Goal: Task Accomplishment & Management: Use online tool/utility

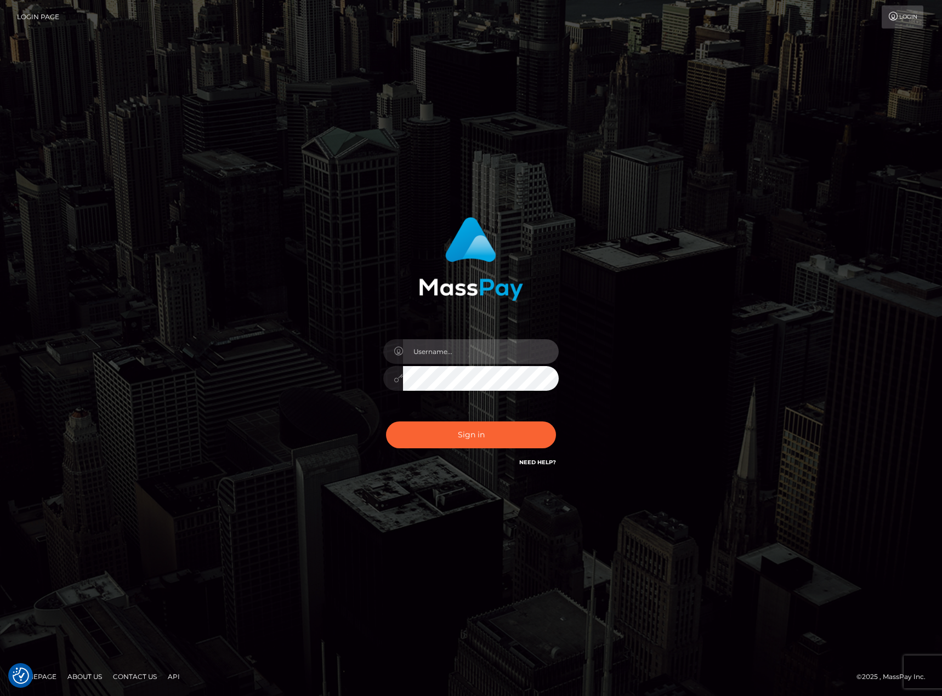
type input "karl.cope"
click at [468, 429] on button "Sign in" at bounding box center [471, 435] width 170 height 27
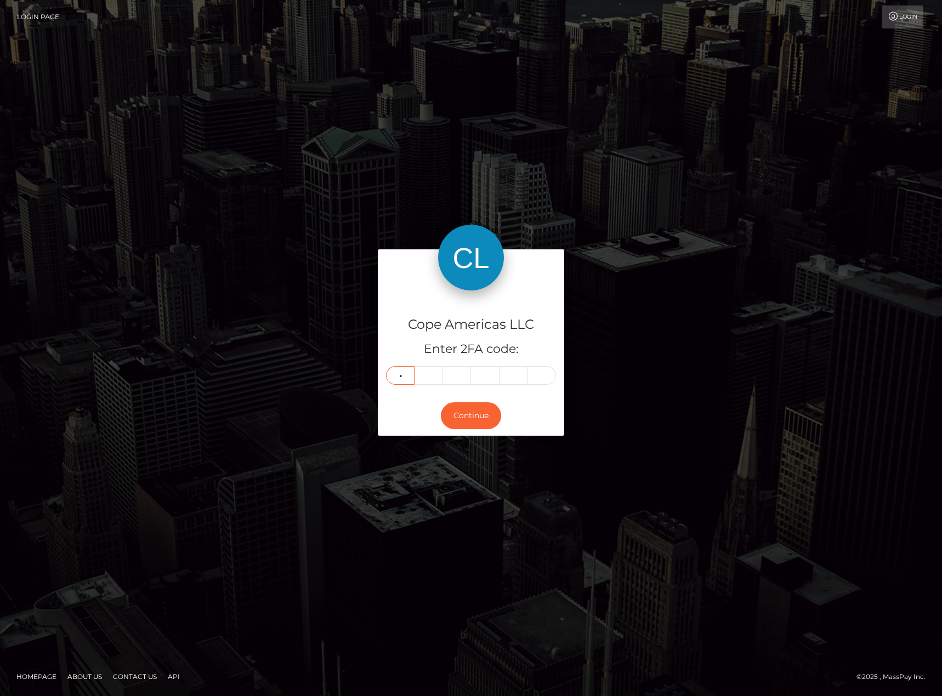
type input "4"
type input "1"
type input "2"
type input "1"
type input "3"
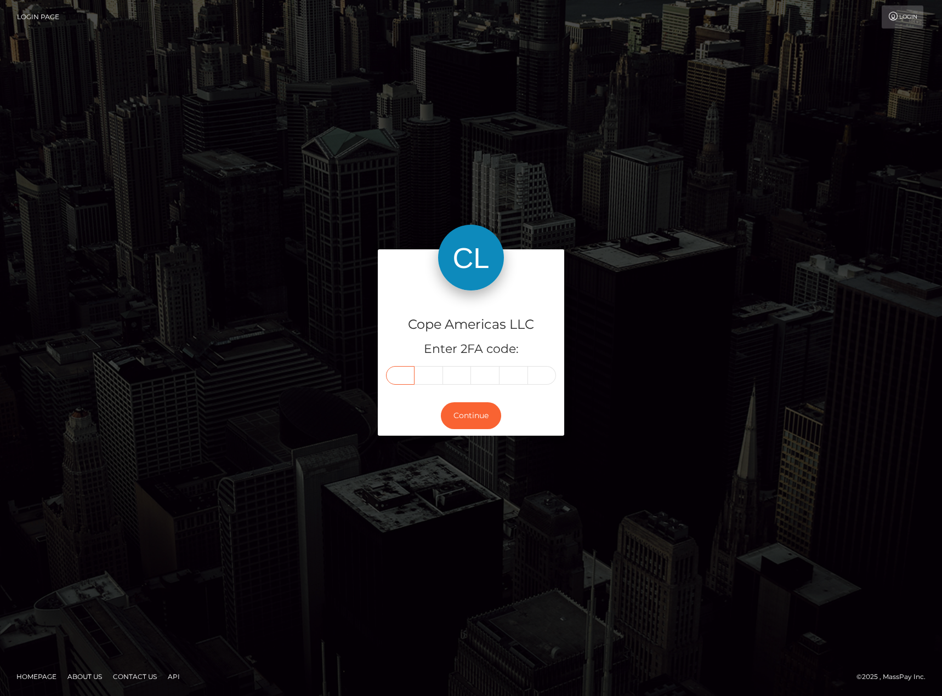
type input "4"
type input "1"
type input "3"
type input "2"
type input "1"
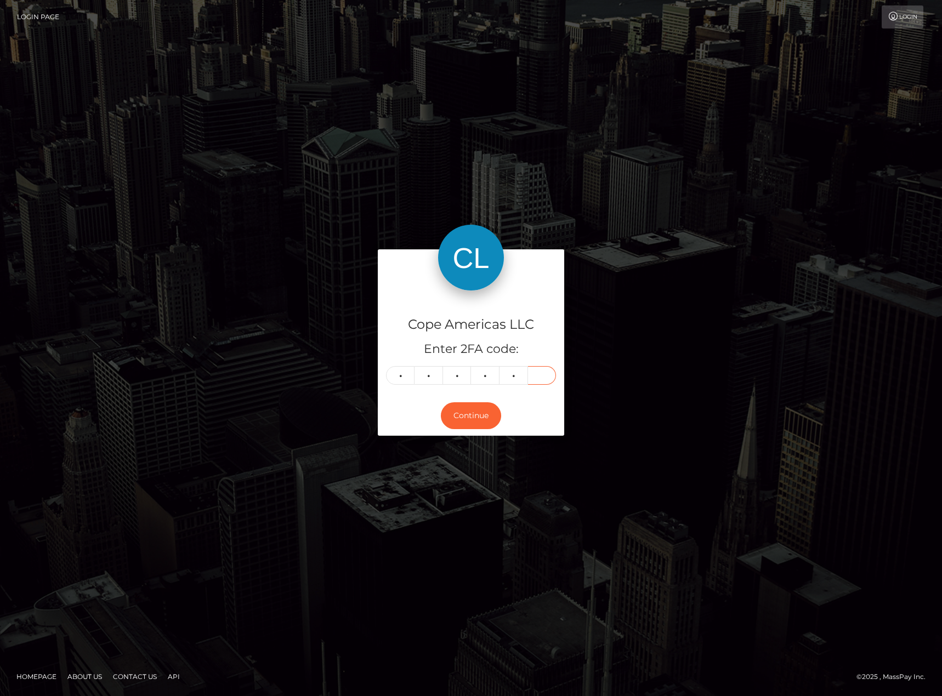
type input "3"
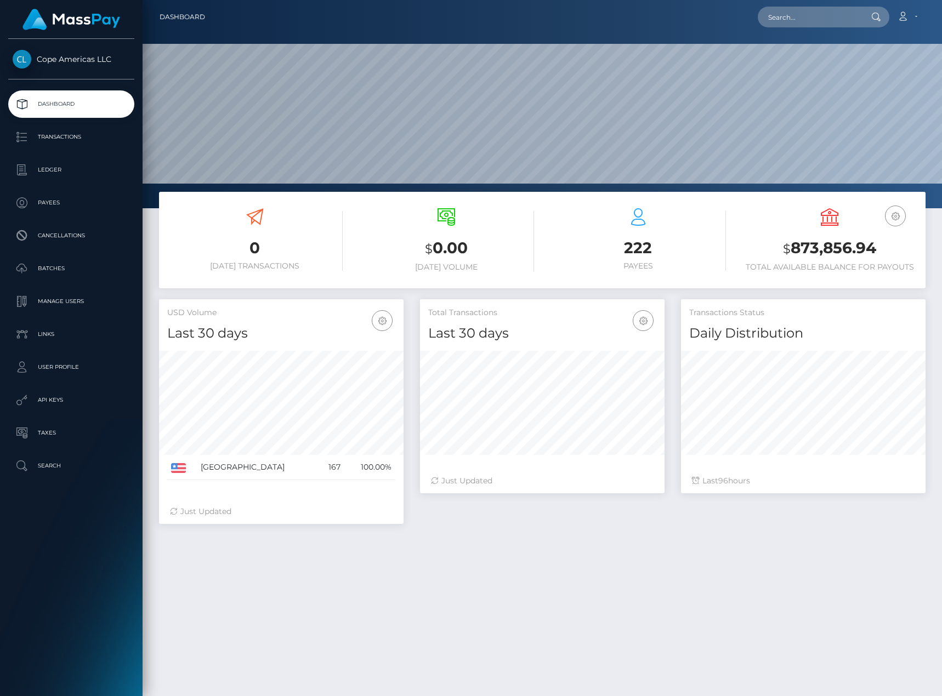
scroll to position [195, 245]
click at [815, 13] on input "text" at bounding box center [809, 17] width 103 height 21
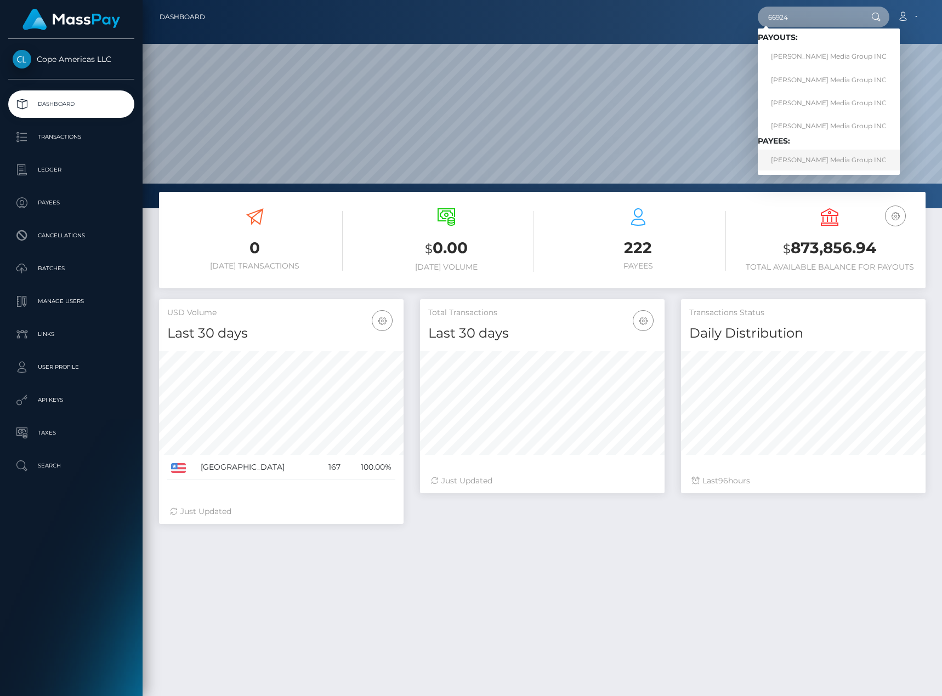
type input "66924"
click at [828, 158] on link "Blanchard Media Group INC" at bounding box center [829, 160] width 142 height 20
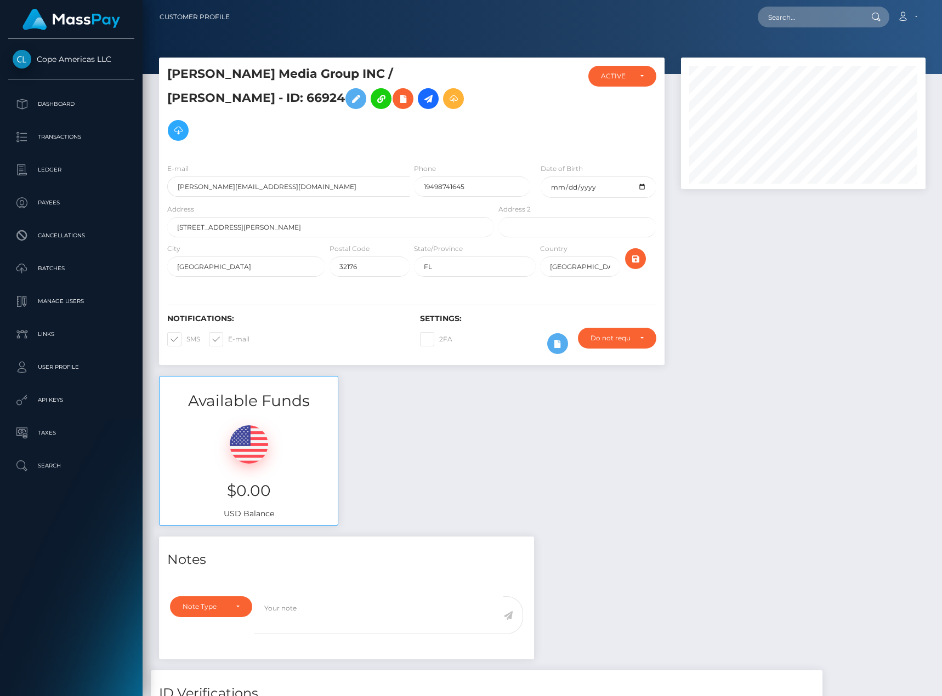
scroll to position [458, 0]
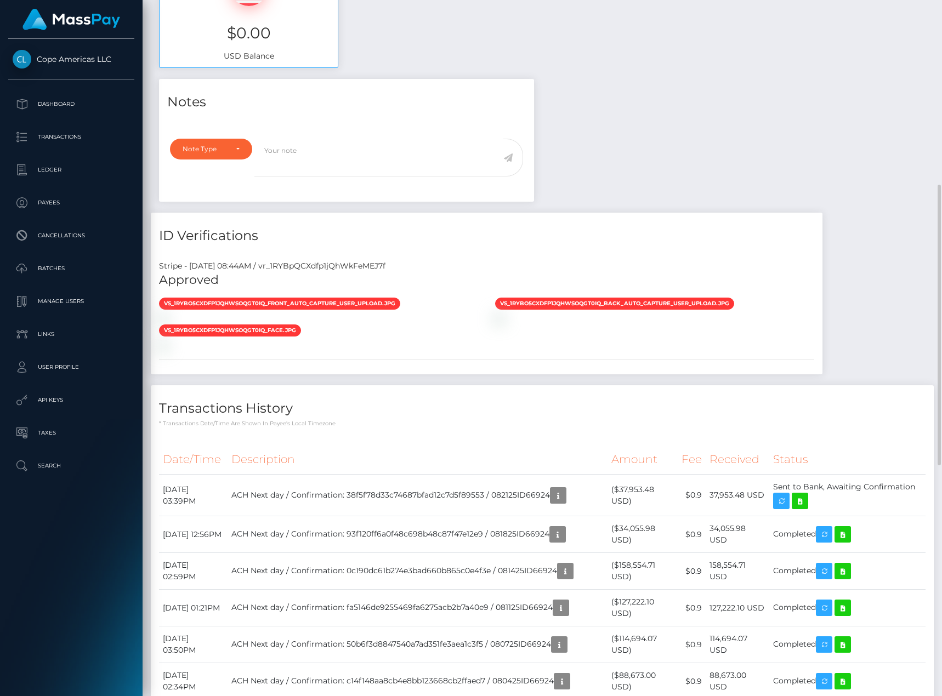
click at [839, 233] on div "Notes Note Type Compliance Clear Compliance General Note Type" at bounding box center [542, 668] width 783 height 1179
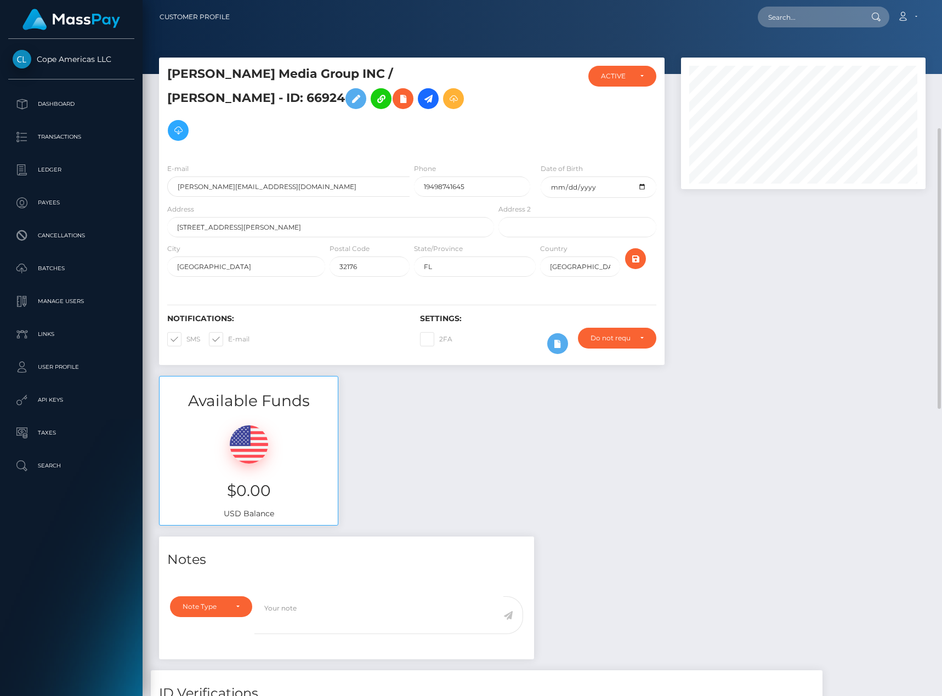
scroll to position [92, 0]
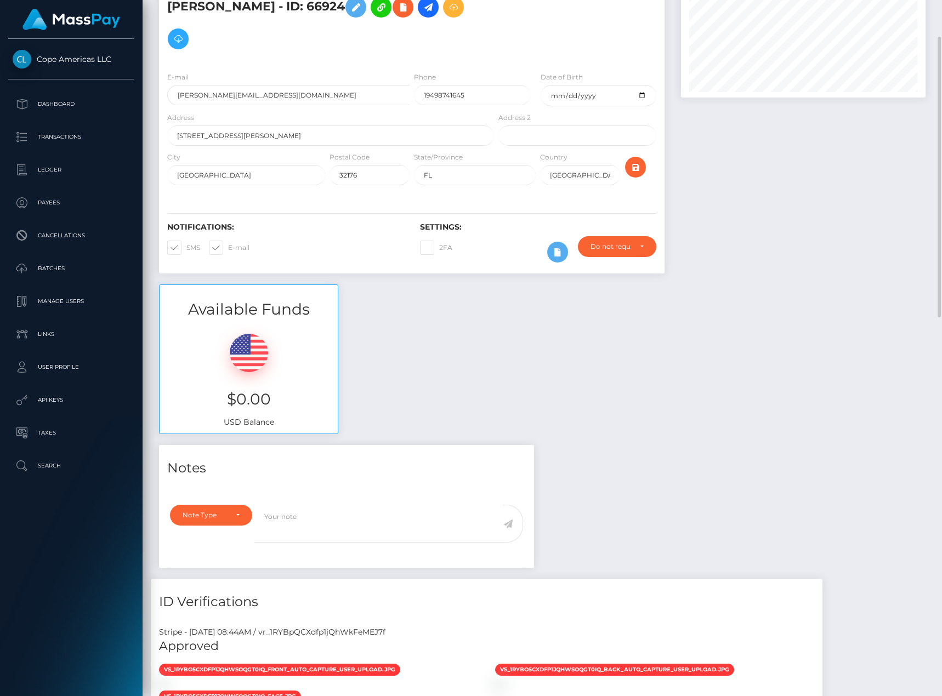
click at [824, 333] on div "Available Funds $0.00 USD Balance" at bounding box center [542, 365] width 783 height 161
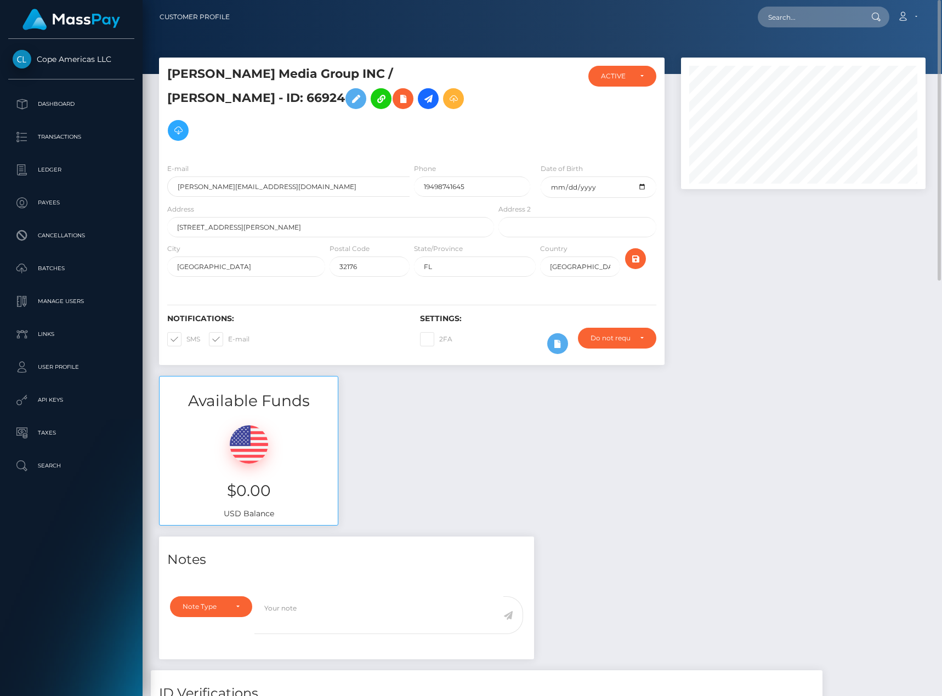
drag, startPoint x: 830, startPoint y: 297, endPoint x: 837, endPoint y: 276, distance: 22.0
click at [830, 298] on div at bounding box center [803, 217] width 261 height 319
click at [77, 269] on p "Batches" at bounding box center [71, 268] width 117 height 16
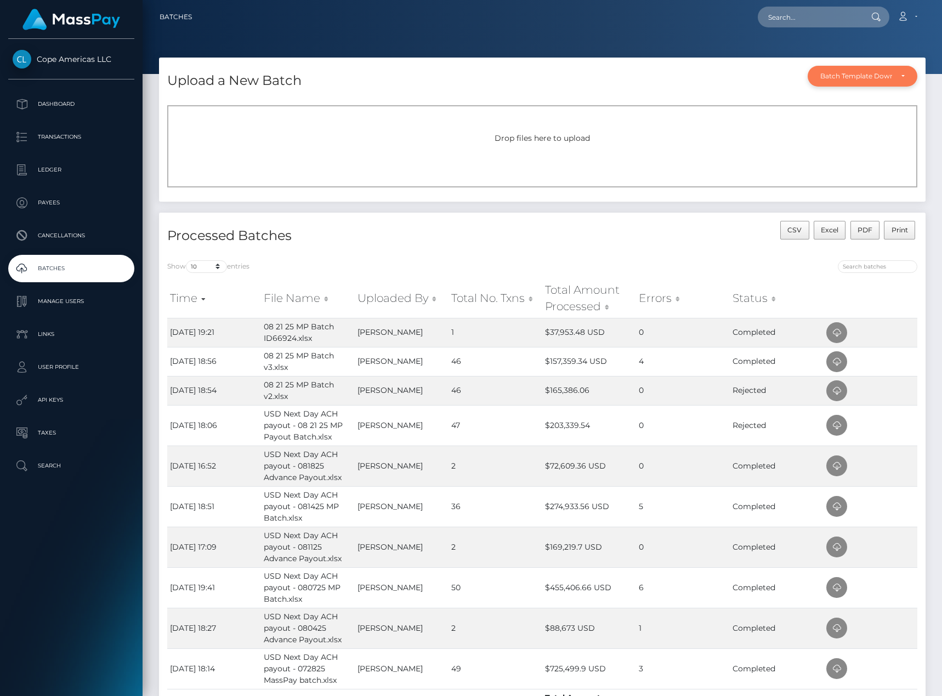
click at [889, 75] on div "Batch Template Download" at bounding box center [856, 76] width 72 height 9
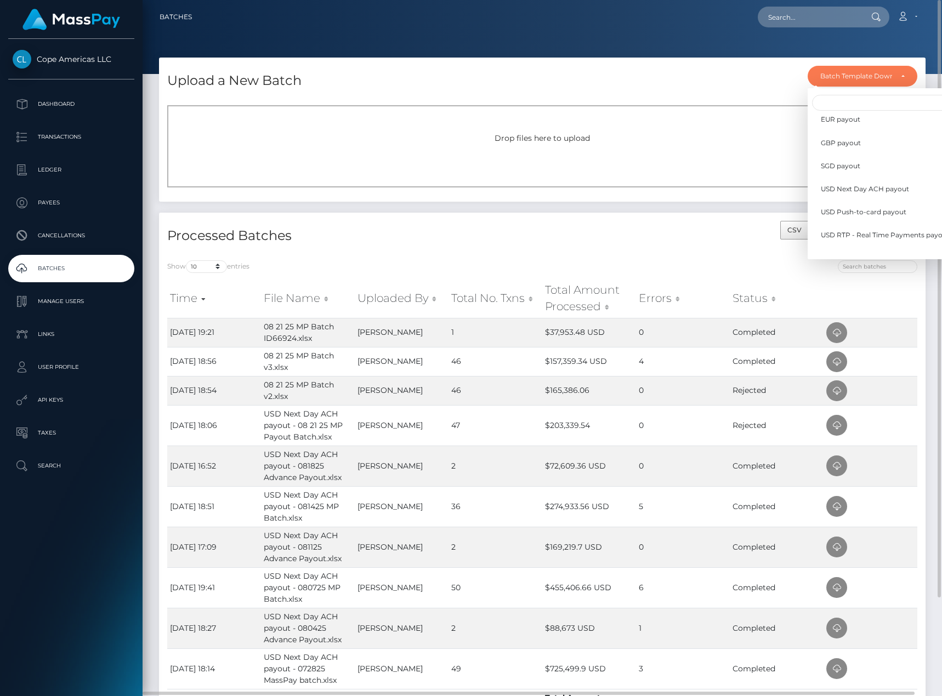
scroll to position [229, 0]
click at [891, 196] on span "USD Next Day ACH payout" at bounding box center [865, 197] width 88 height 10
select select "/batch_templates/USD Next Day ACH payout.xlsx"
select select
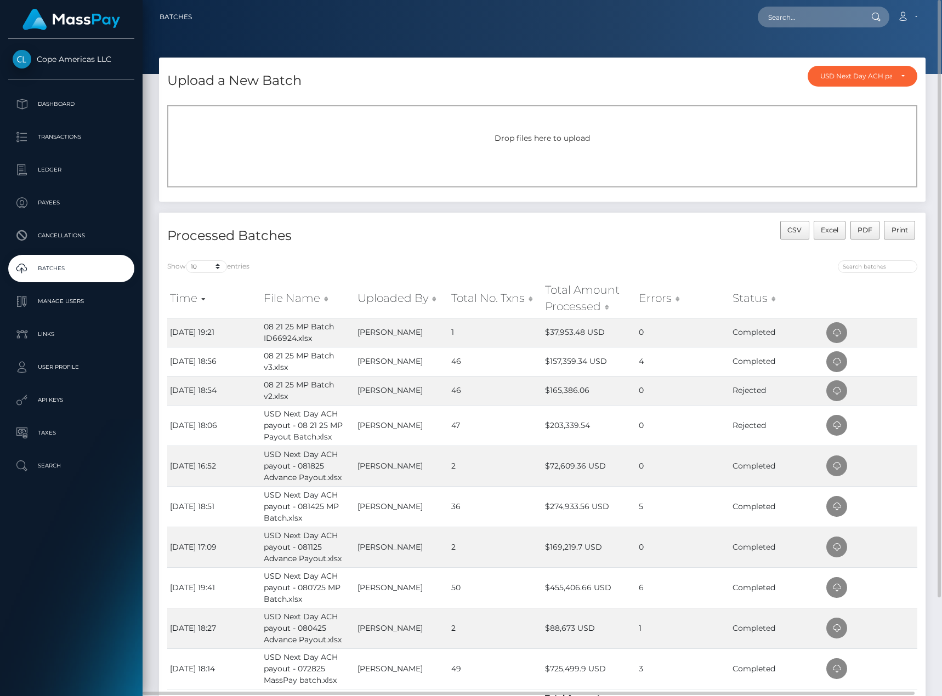
click at [377, 235] on h4 "Processed Batches" at bounding box center [350, 235] width 367 height 19
click at [825, 26] on input "text" at bounding box center [809, 17] width 103 height 21
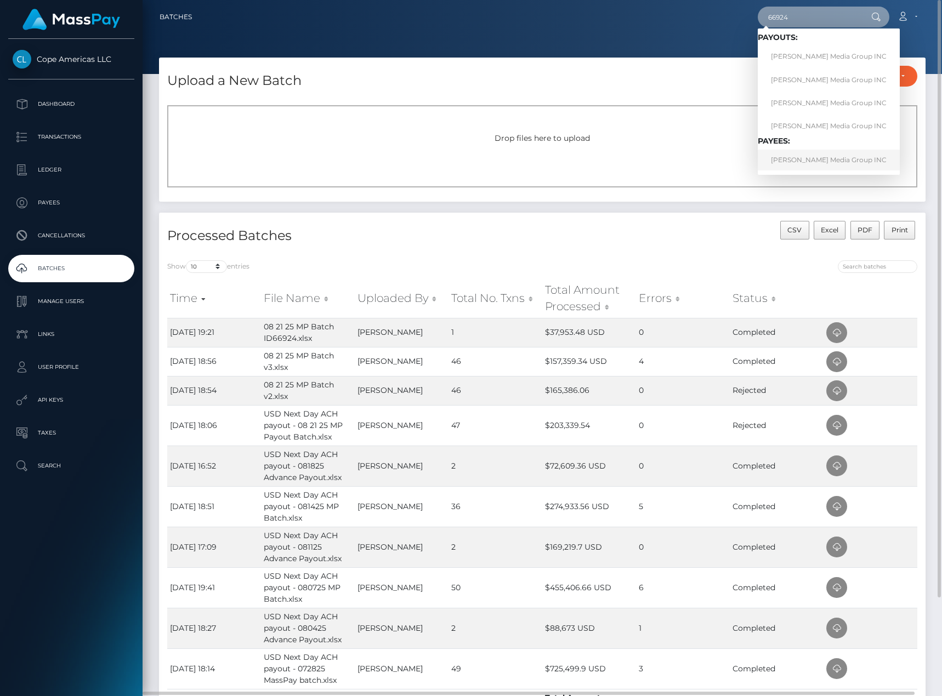
type input "66924"
click at [795, 154] on link "[PERSON_NAME] Media Group INC" at bounding box center [829, 160] width 142 height 20
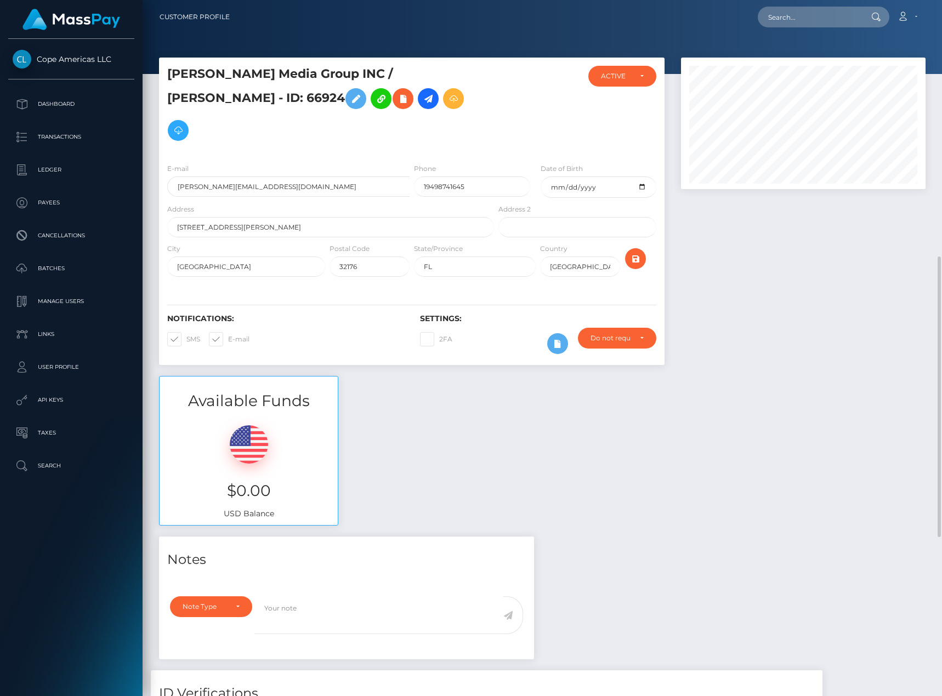
scroll to position [366, 0]
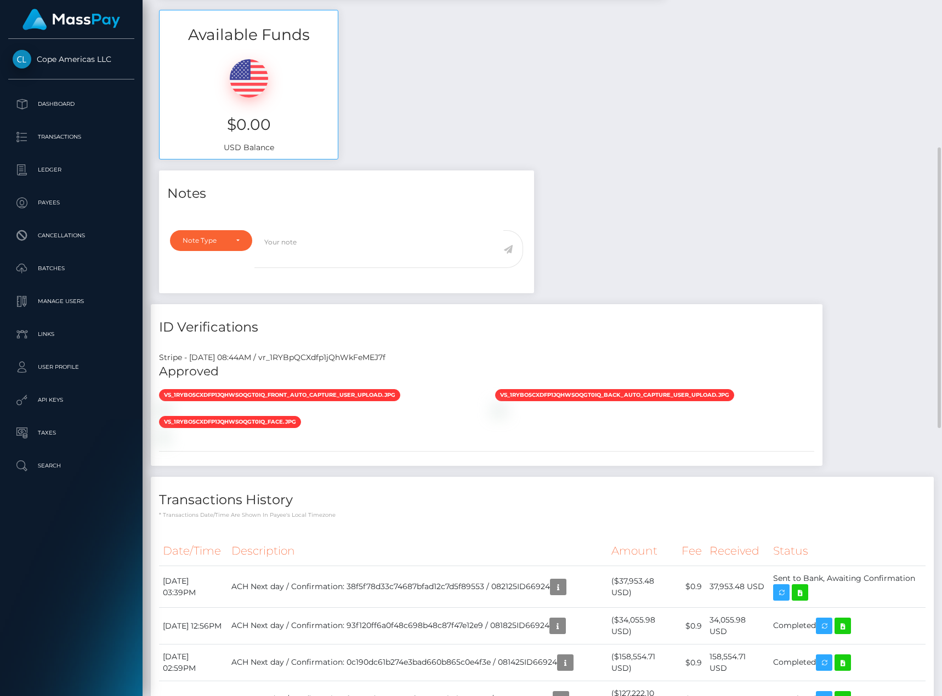
click at [804, 586] on icon at bounding box center [799, 593] width 13 height 14
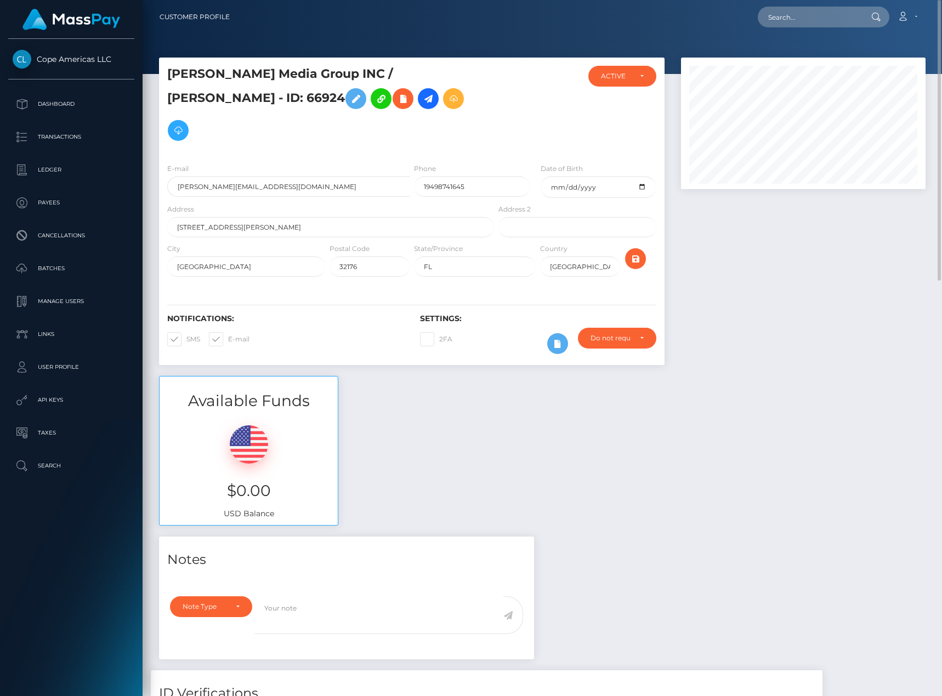
click at [716, 462] on div "Available Funds $0.00 USD Balance" at bounding box center [542, 456] width 783 height 161
click at [414, 73] on h5 "Blanchard Media Group INC / ROBERT LAKSO BLANCHARD - ID: 66924" at bounding box center [327, 106] width 321 height 81
click at [419, 71] on h5 "Blanchard Media Group INC / ROBERT LAKSO BLANCHARD - ID: 66924" at bounding box center [327, 106] width 321 height 81
click at [401, 73] on h5 "Blanchard Media Group INC / ROBERT LAKSO BLANCHARD - ID: 66924" at bounding box center [327, 106] width 321 height 81
click at [58, 277] on p "Batches" at bounding box center [71, 268] width 117 height 16
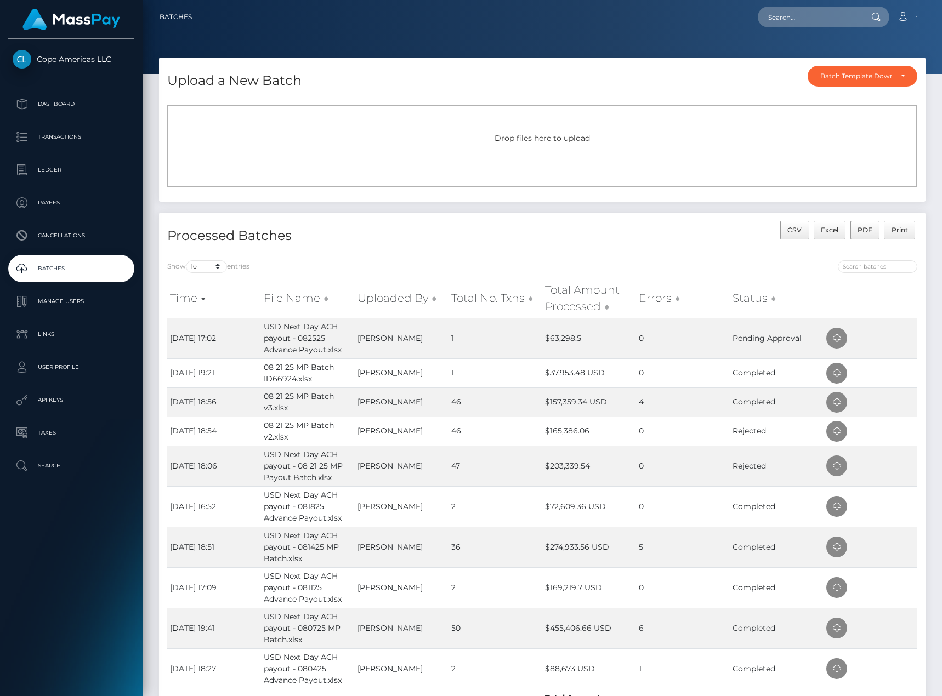
click at [365, 209] on div "Upload a New Batch Batch Template Download AED payout ARS payout AUD payout BRL…" at bounding box center [542, 135] width 783 height 155
click at [833, 132] on div "Drop files here to upload" at bounding box center [542, 146] width 750 height 82
click at [477, 226] on h4 "Processed Batches" at bounding box center [350, 235] width 367 height 19
click at [75, 102] on p "Dashboard" at bounding box center [71, 104] width 117 height 16
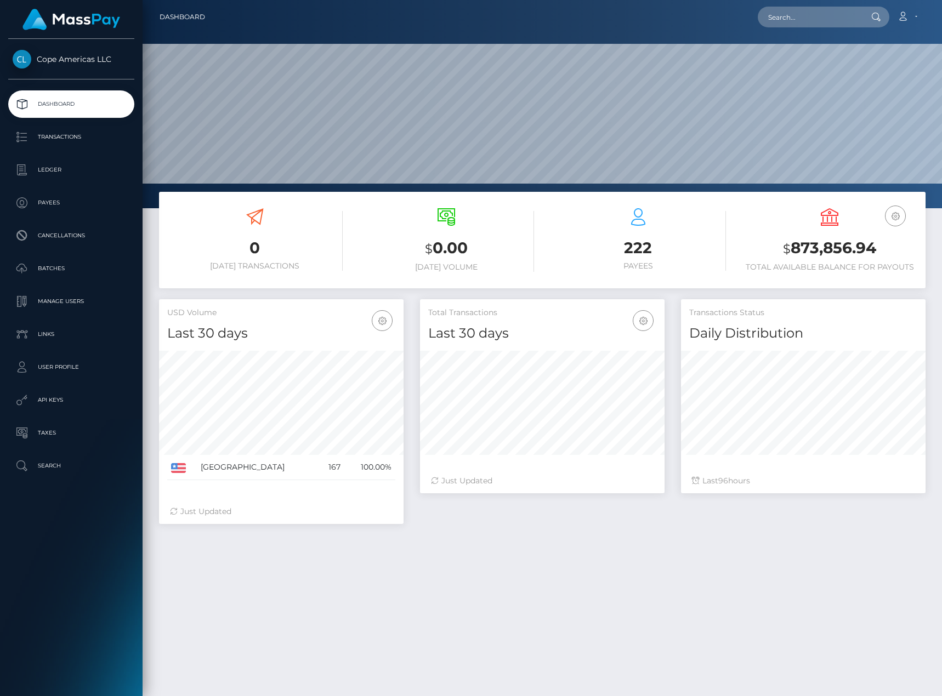
scroll to position [195, 245]
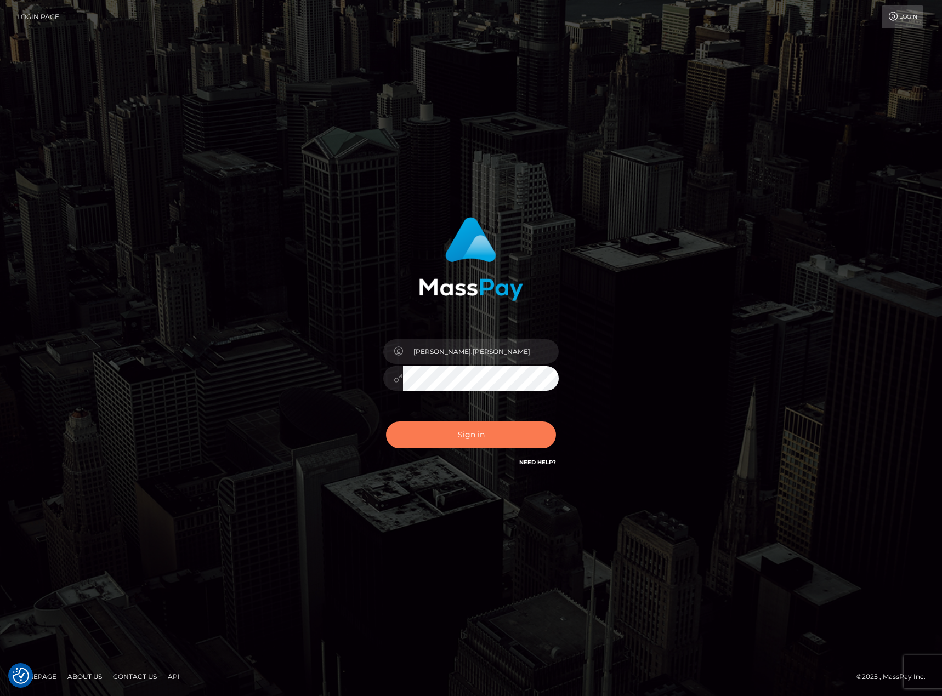
click at [483, 433] on button "Sign in" at bounding box center [471, 435] width 170 height 27
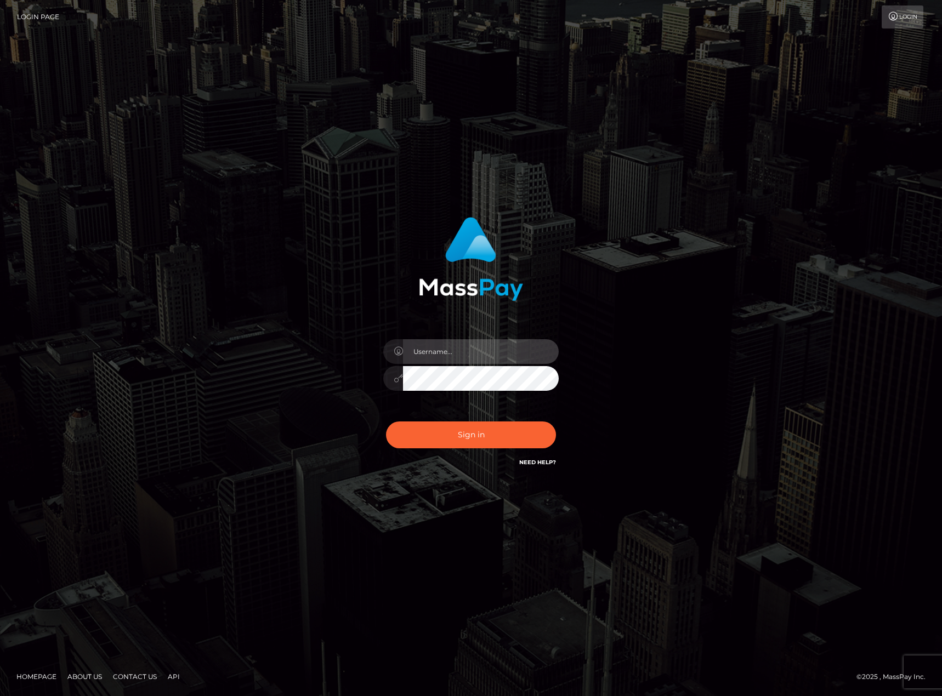
type input "[PERSON_NAME].[PERSON_NAME]"
click at [474, 425] on button "Sign in" at bounding box center [471, 435] width 170 height 27
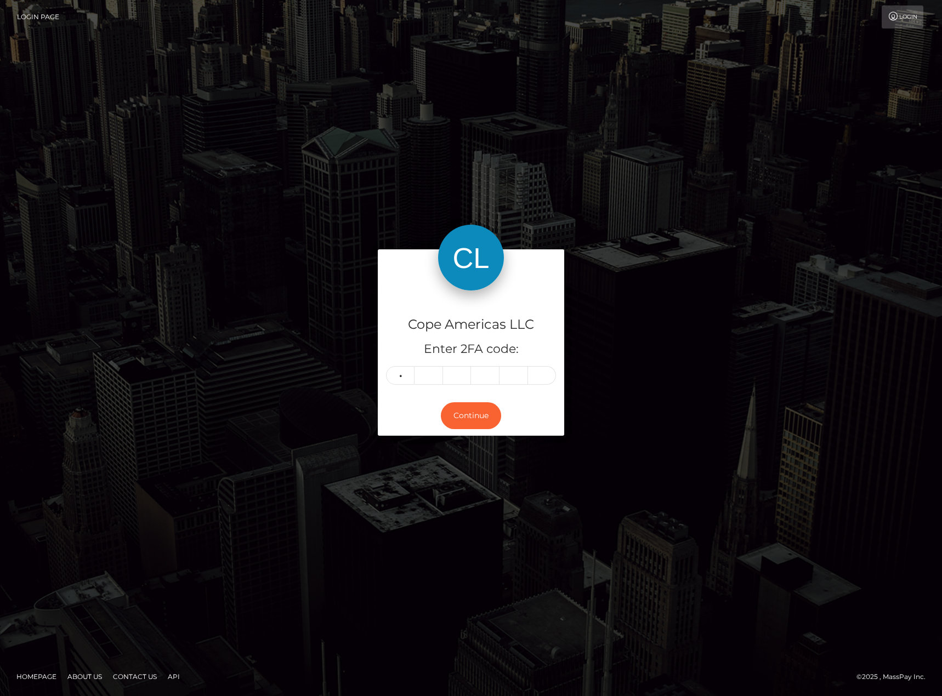
type input "7"
type input "1"
type input "4"
type input "3"
type input "0"
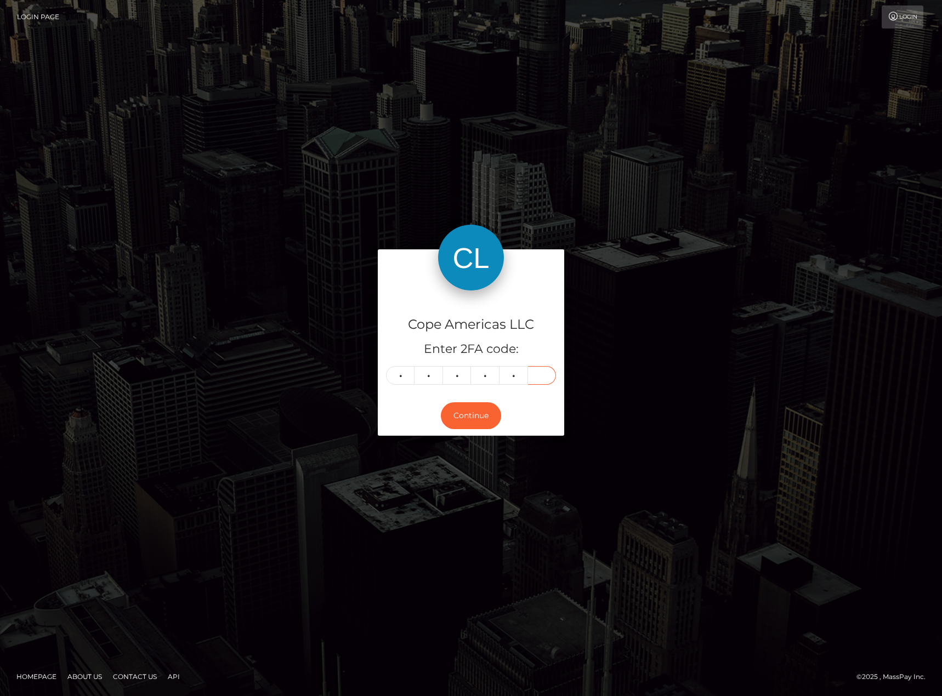
type input "7"
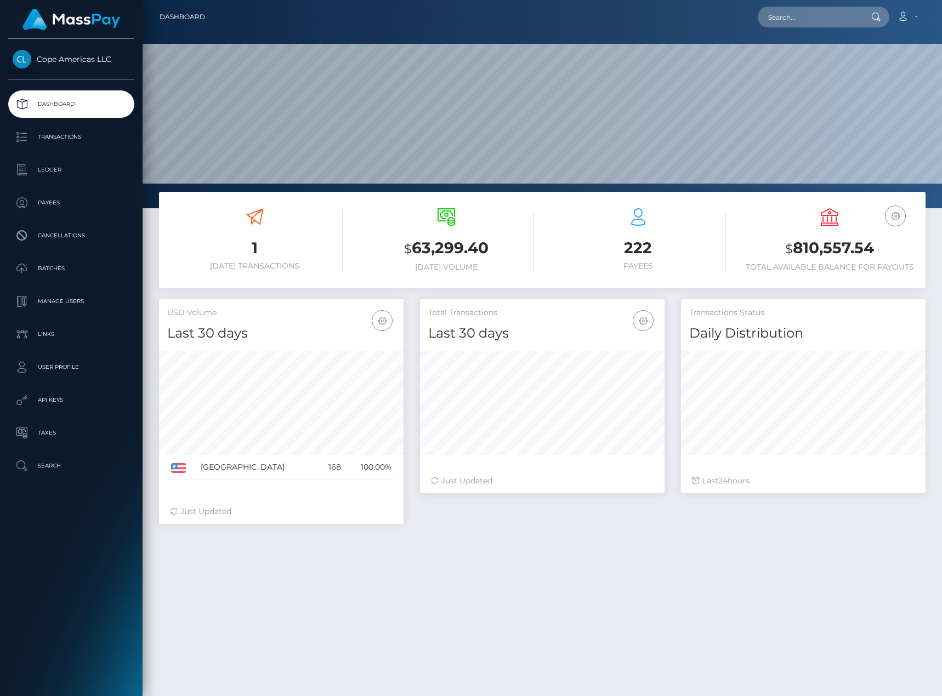
scroll to position [195, 245]
click at [65, 235] on p "Cancellations" at bounding box center [71, 236] width 117 height 16
click at [70, 262] on p "Batches" at bounding box center [71, 268] width 117 height 16
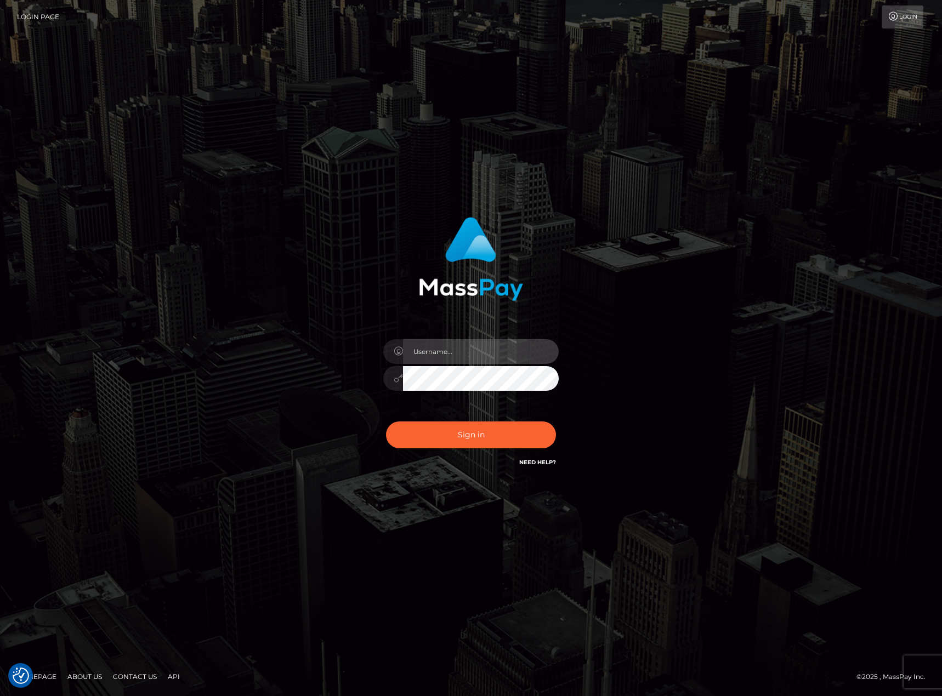
type input "[PERSON_NAME].[PERSON_NAME]"
